Goal: Transaction & Acquisition: Book appointment/travel/reservation

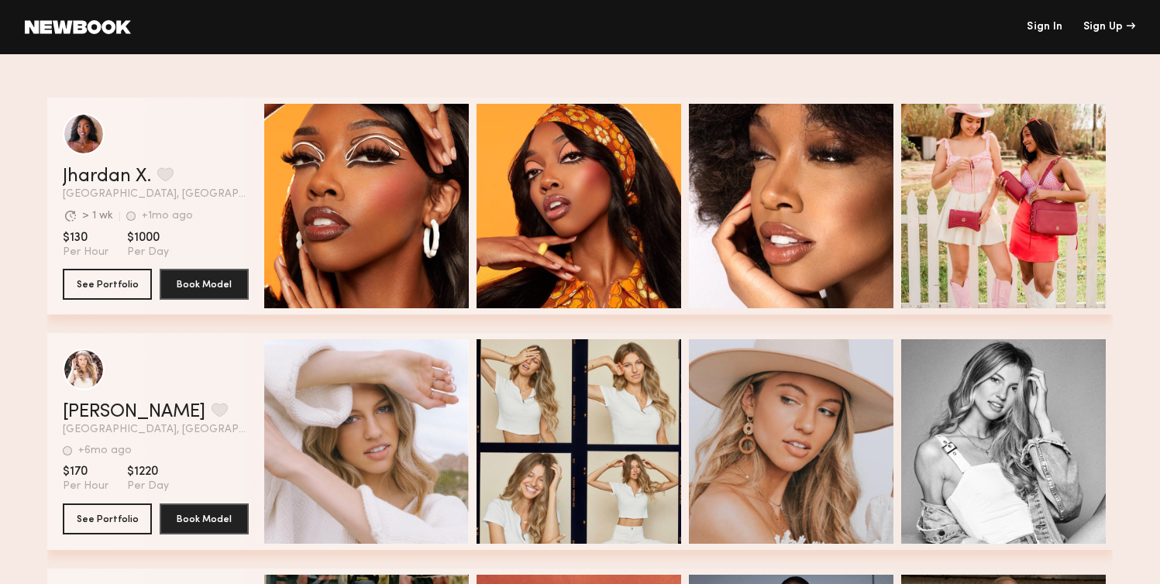
scroll to position [296, 0]
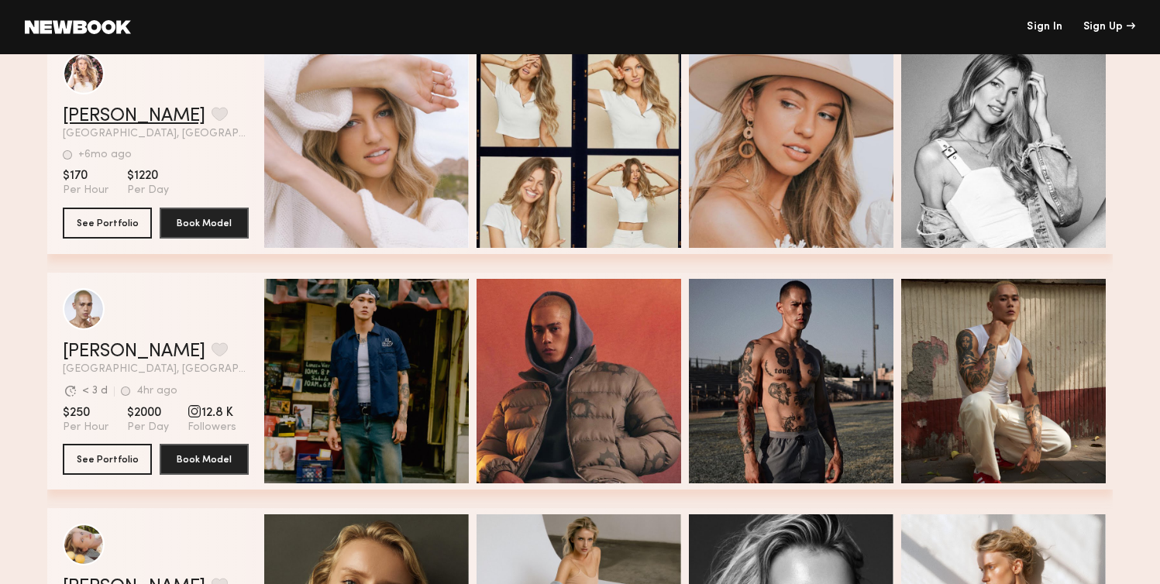
click at [136, 120] on link "Marisa M." at bounding box center [134, 116] width 143 height 19
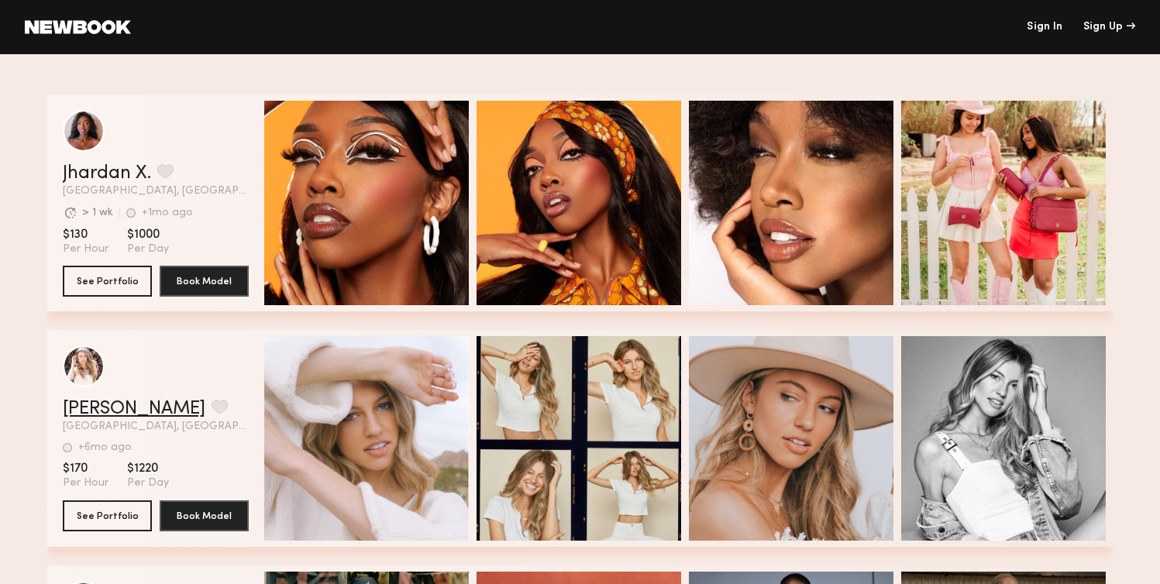
scroll to position [0, 0]
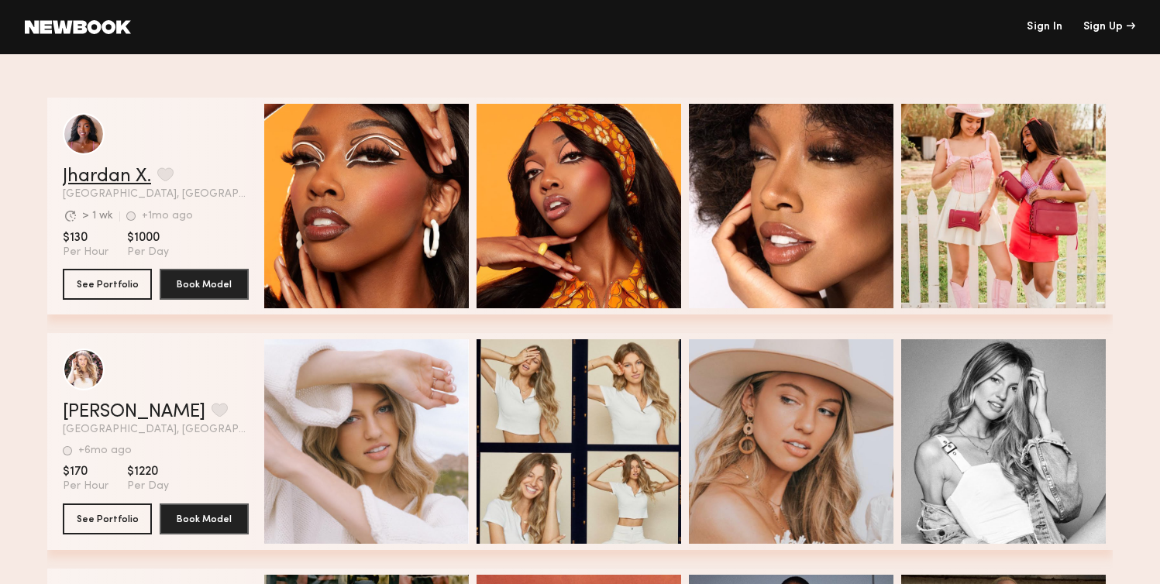
click at [128, 174] on link "Jhardan X." at bounding box center [107, 176] width 88 height 19
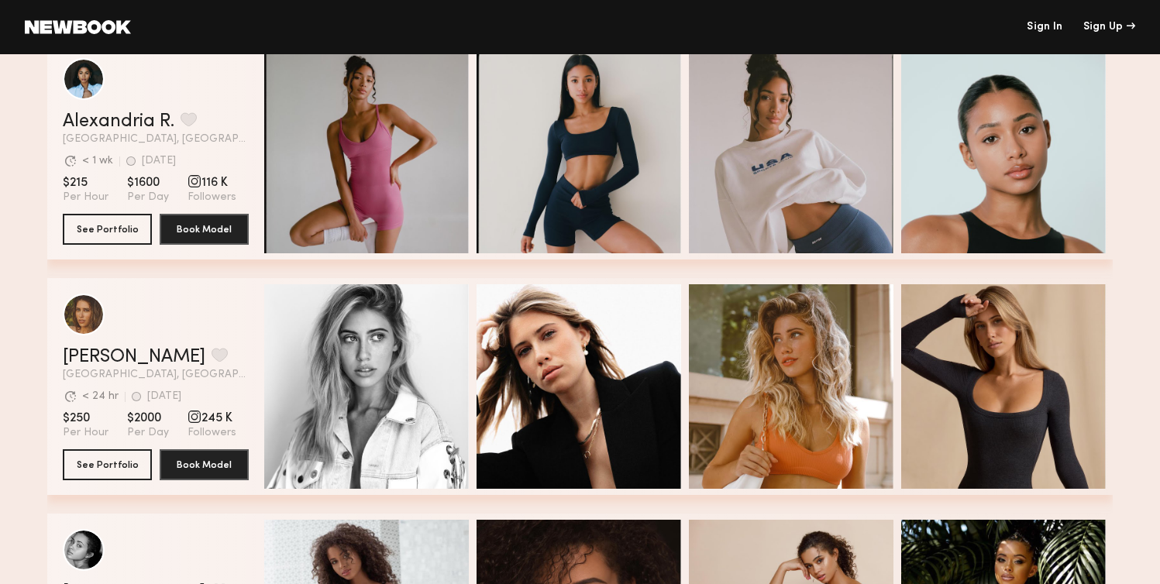
scroll to position [1480, 0]
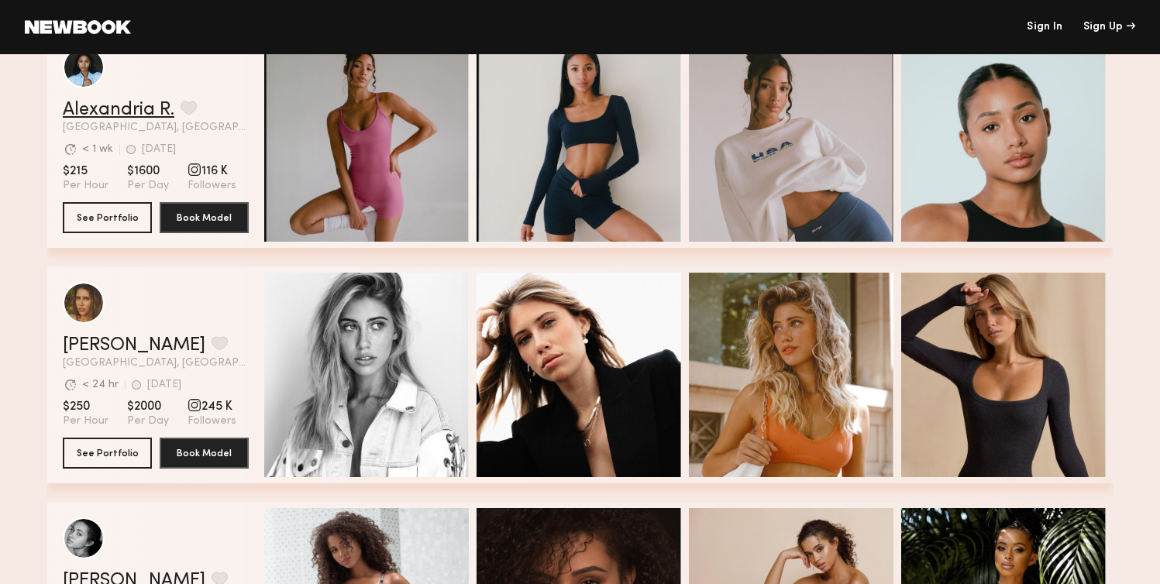
click at [150, 111] on link "Alexandria R." at bounding box center [119, 110] width 112 height 19
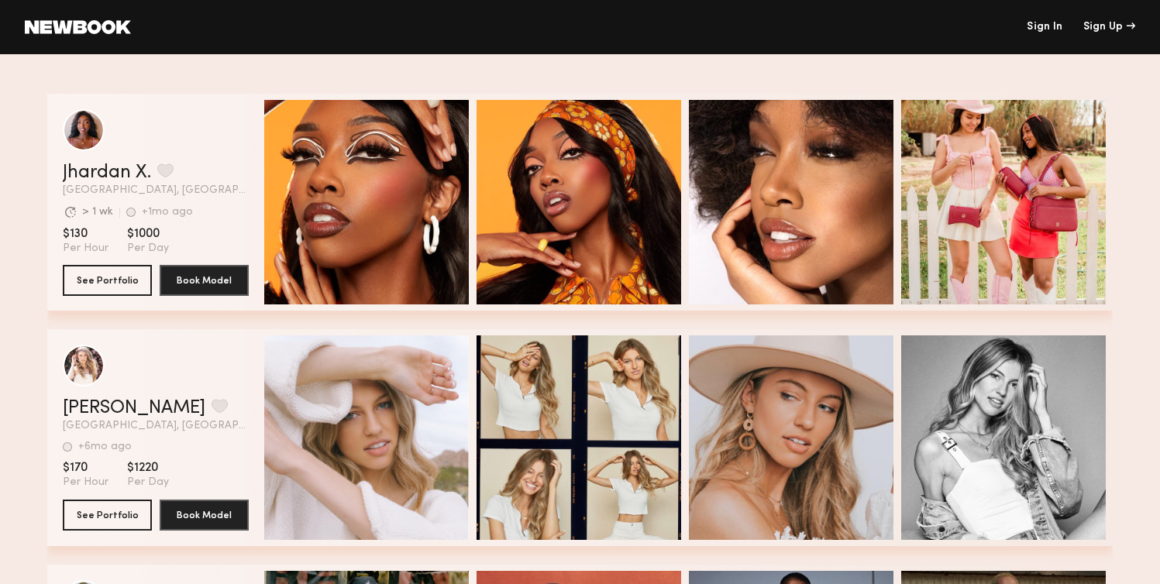
scroll to position [0, 0]
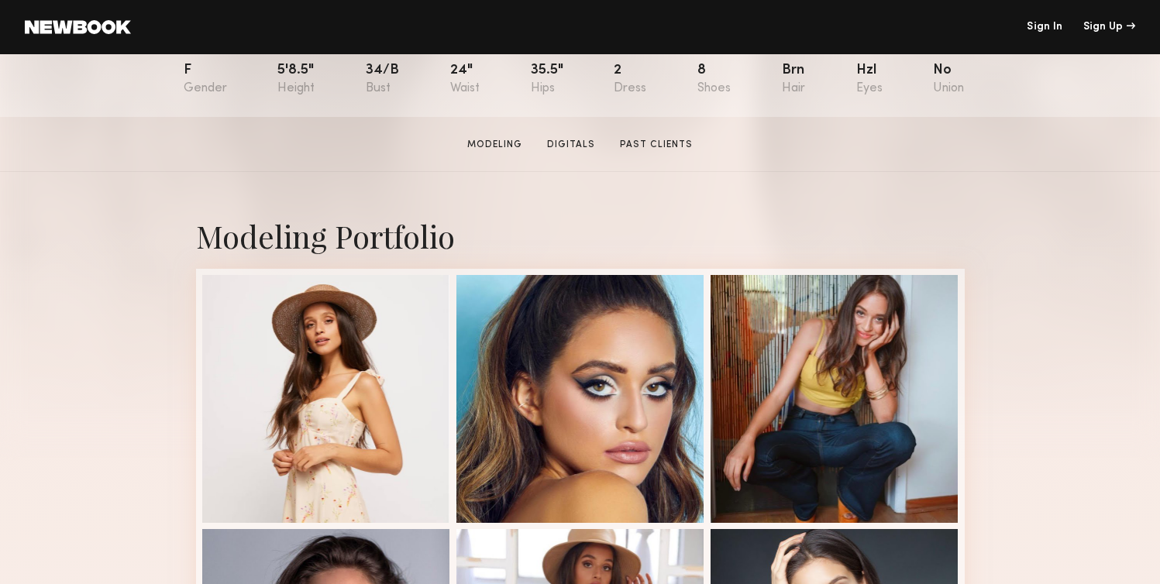
scroll to position [312, 0]
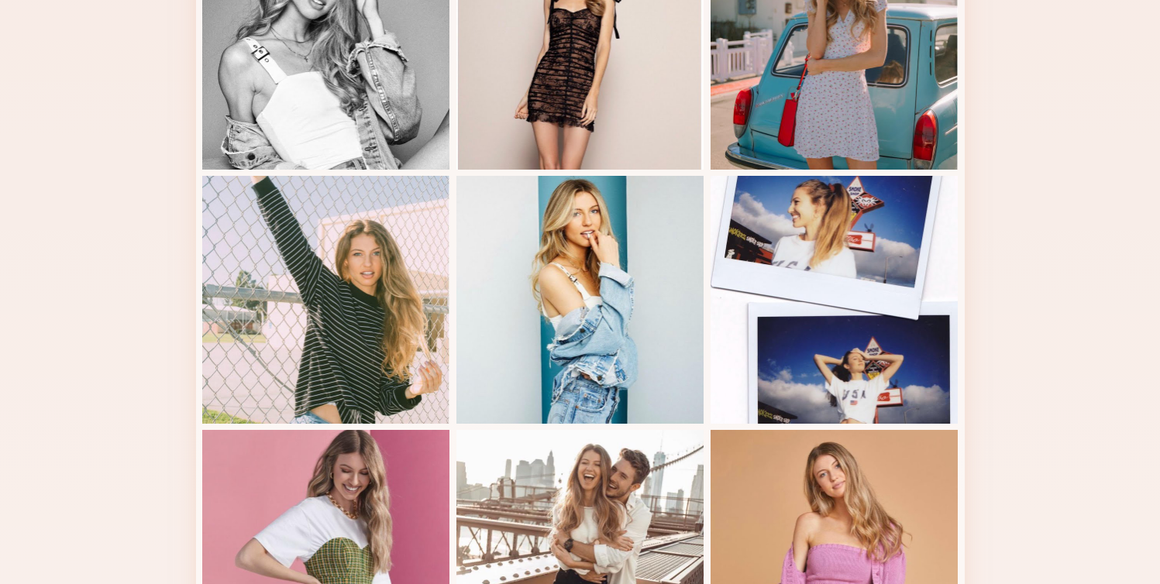
scroll to position [777, 0]
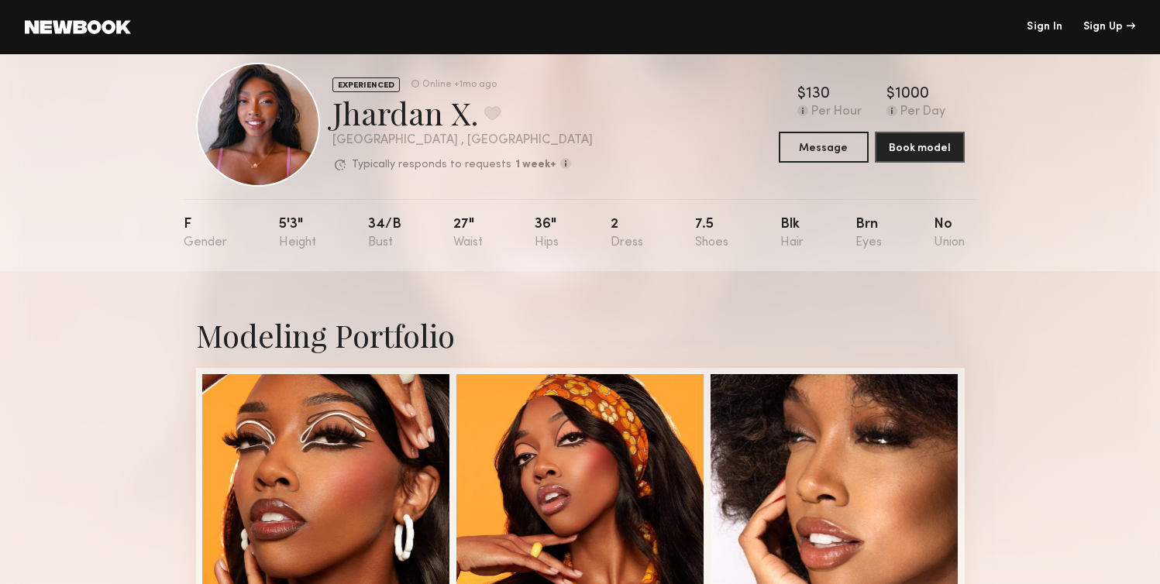
scroll to position [36, 0]
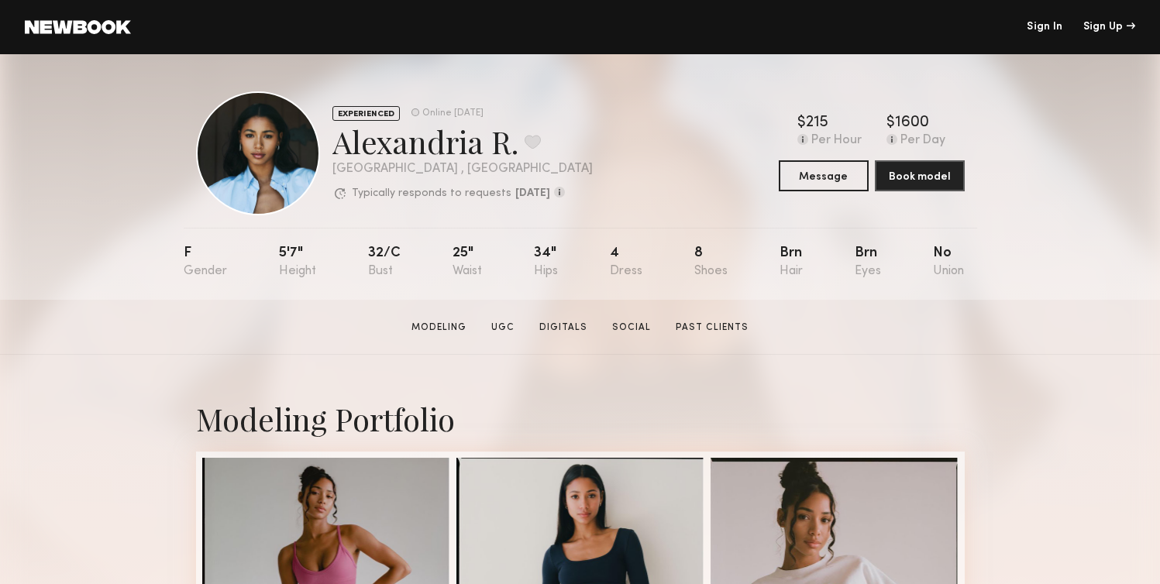
scroll to position [584, 0]
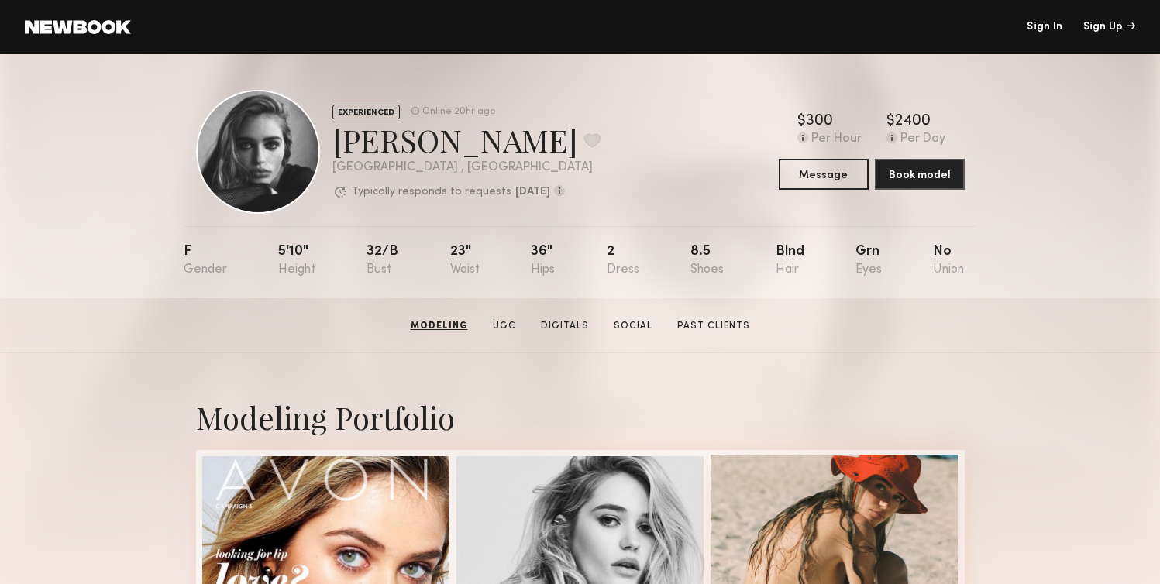
scroll to position [3, 0]
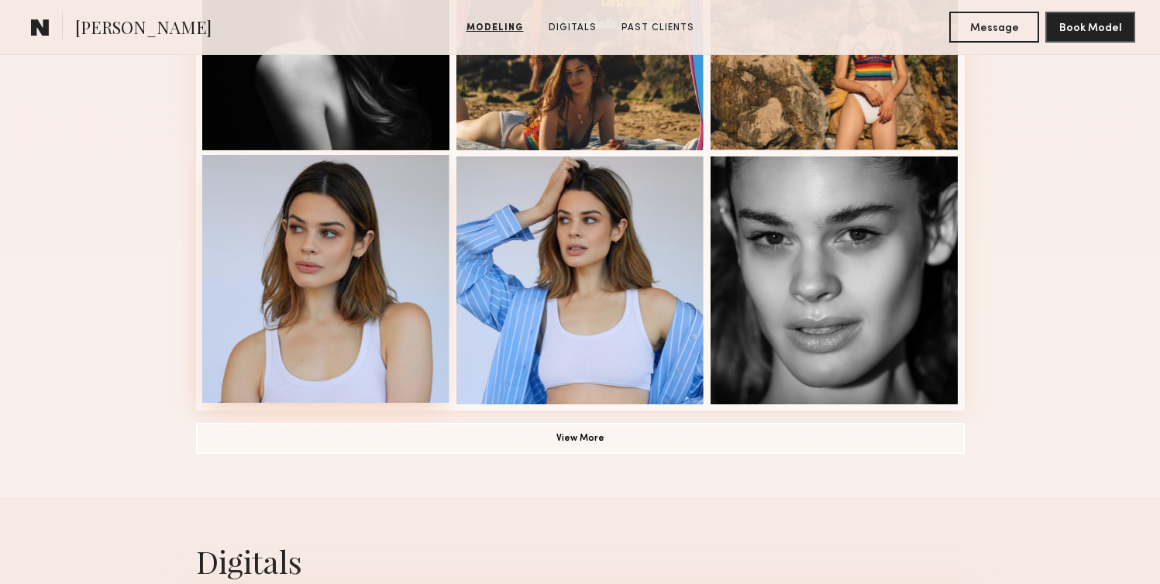
scroll to position [1069, 0]
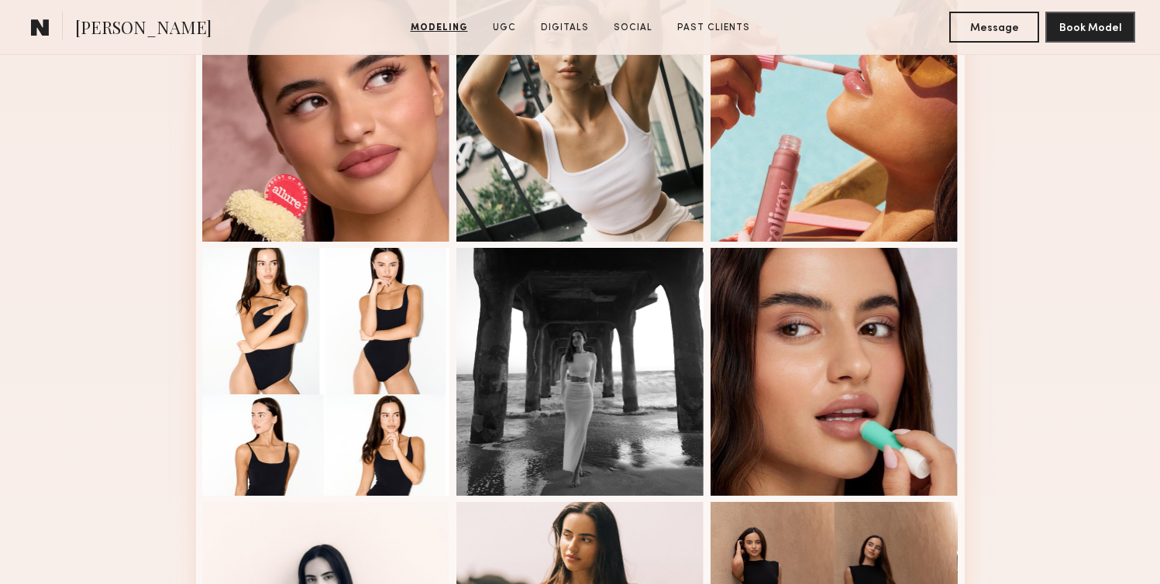
scroll to position [46, 0]
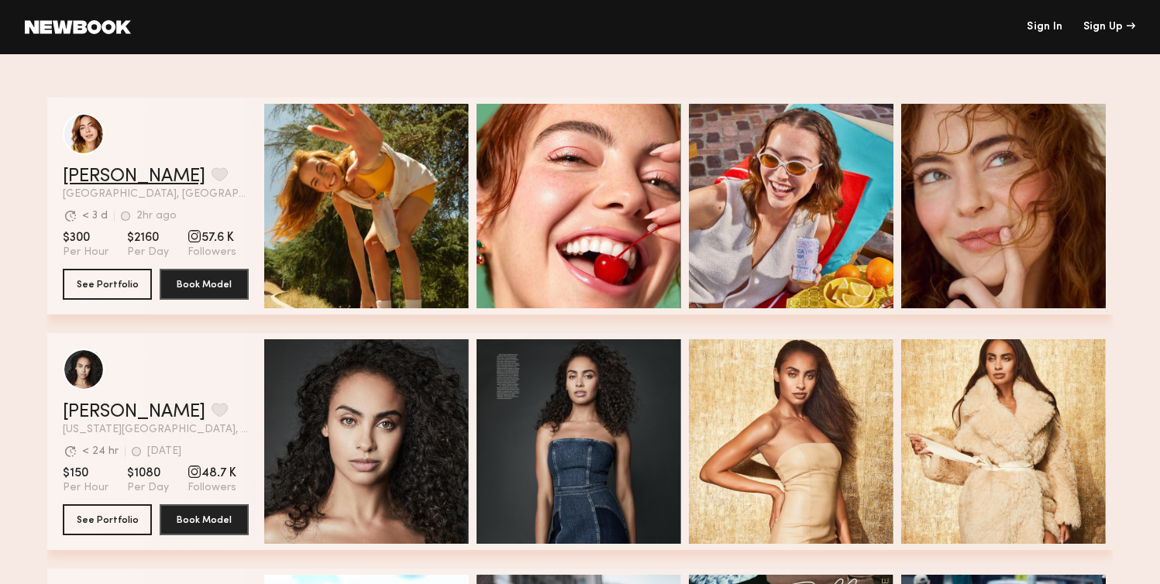
click at [96, 169] on link "[PERSON_NAME]" at bounding box center [134, 176] width 143 height 19
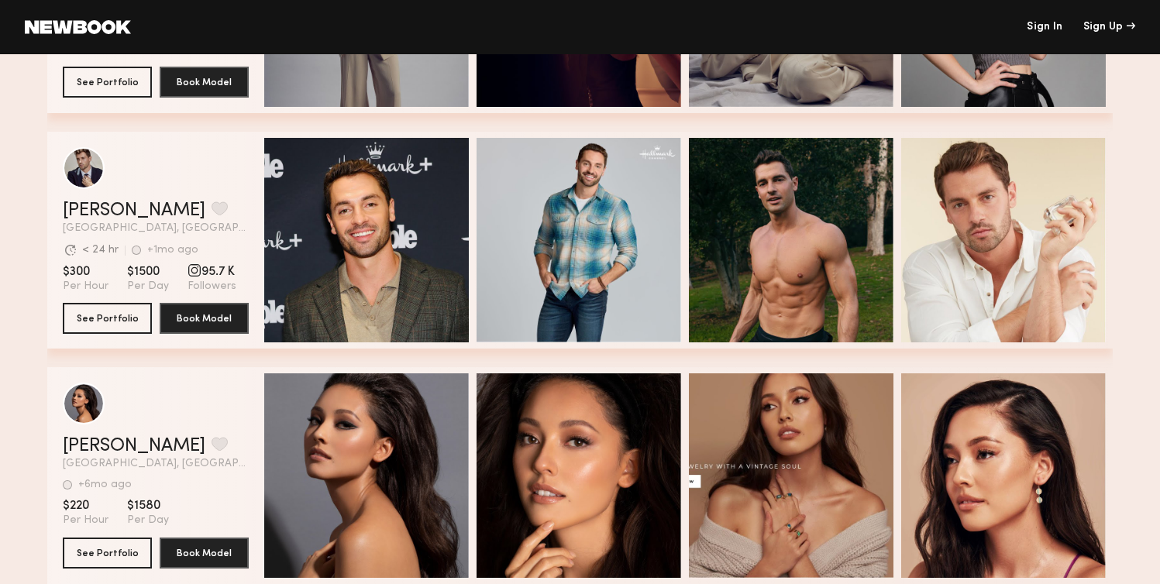
scroll to position [2564, 0]
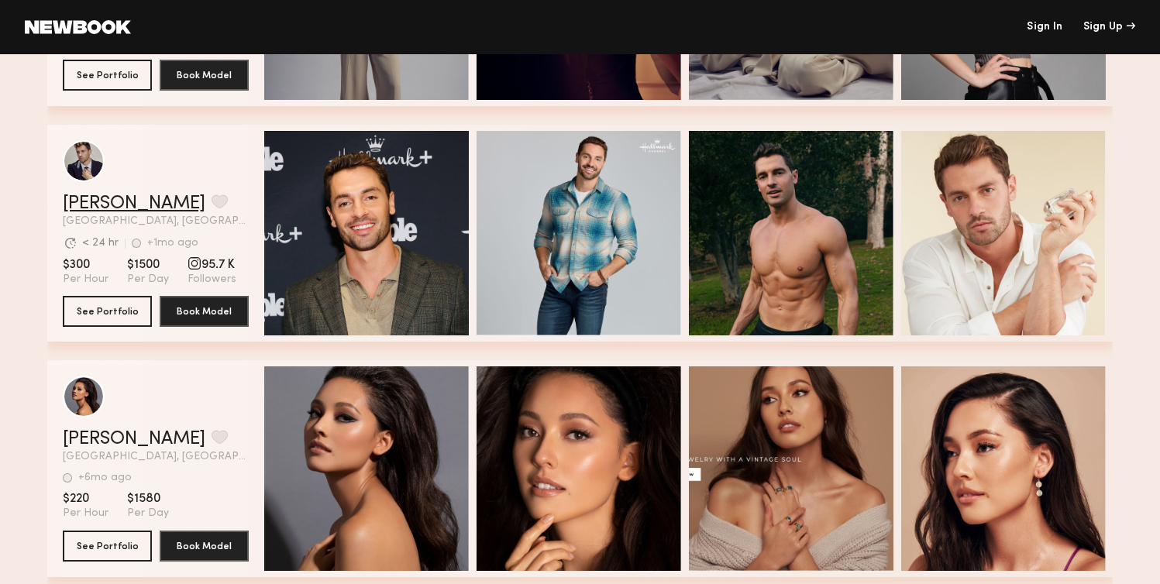
click at [77, 205] on link "[PERSON_NAME]" at bounding box center [134, 203] width 143 height 19
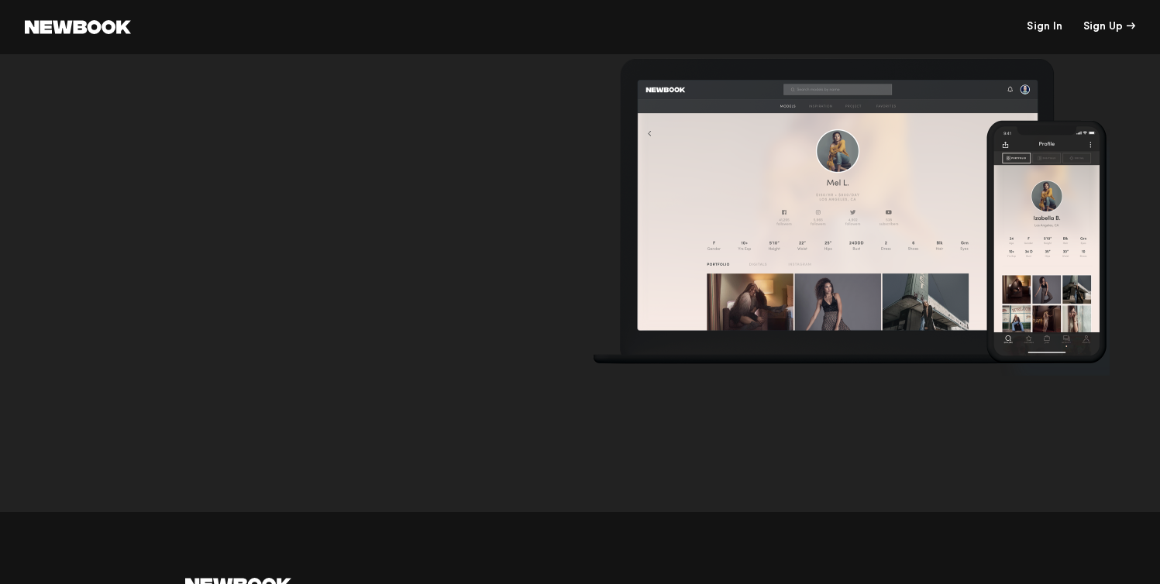
scroll to position [6192, 0]
